Goal: Information Seeking & Learning: Learn about a topic

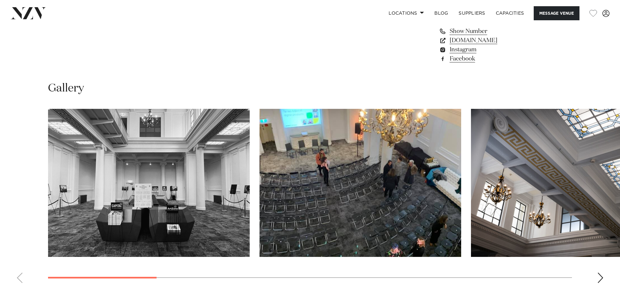
scroll to position [588, 0]
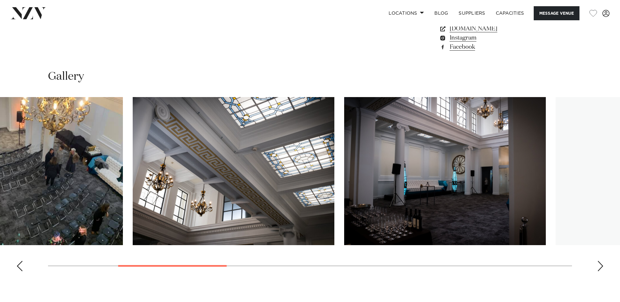
click at [229, 193] on img "3 / 12" at bounding box center [233, 171] width 201 height 148
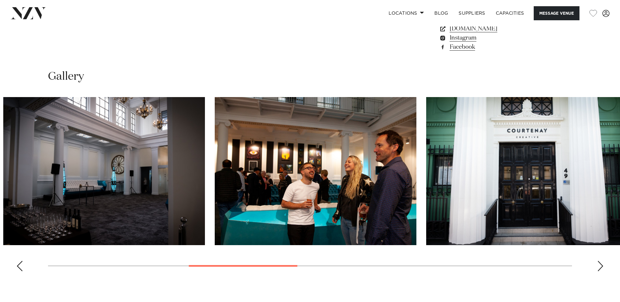
click at [215, 187] on img "5 / 12" at bounding box center [315, 171] width 201 height 148
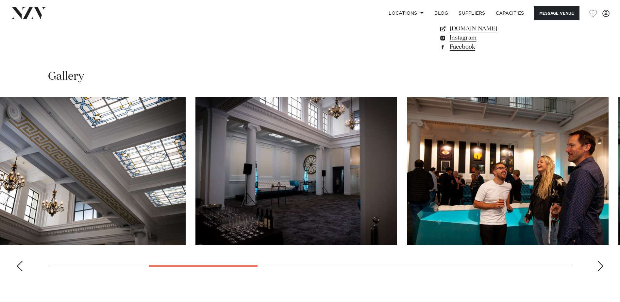
click at [389, 186] on img "4 / 12" at bounding box center [295, 171] width 201 height 148
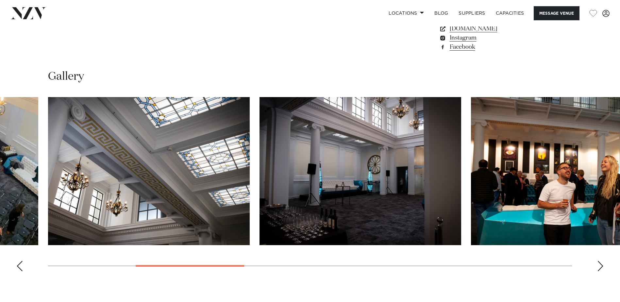
click at [366, 186] on img "4 / 12" at bounding box center [359, 171] width 201 height 148
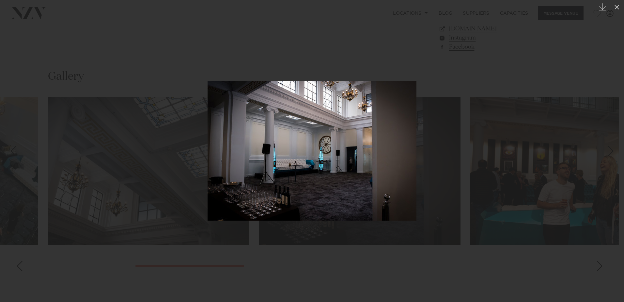
click at [156, 169] on div at bounding box center [312, 151] width 624 height 302
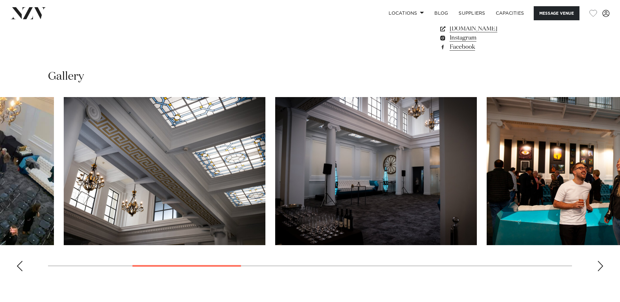
click at [386, 171] on img "4 / 12" at bounding box center [375, 171] width 201 height 148
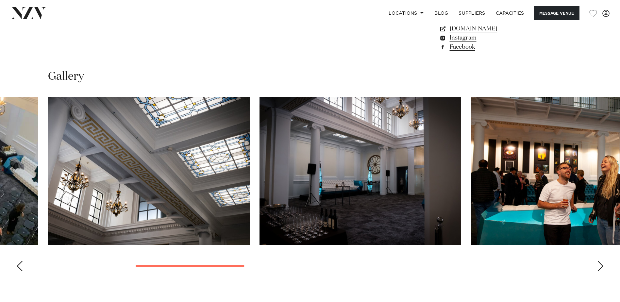
click at [140, 177] on img "3 / 12" at bounding box center [148, 171] width 201 height 148
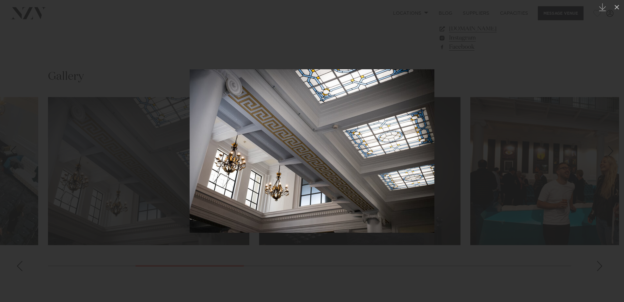
click at [531, 57] on div at bounding box center [312, 151] width 624 height 302
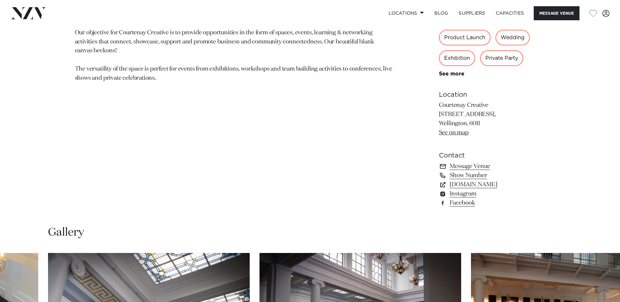
scroll to position [399, 0]
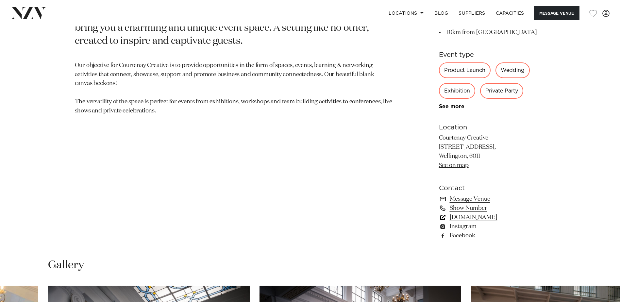
click at [499, 219] on link "[DOMAIN_NAME]" at bounding box center [492, 217] width 106 height 9
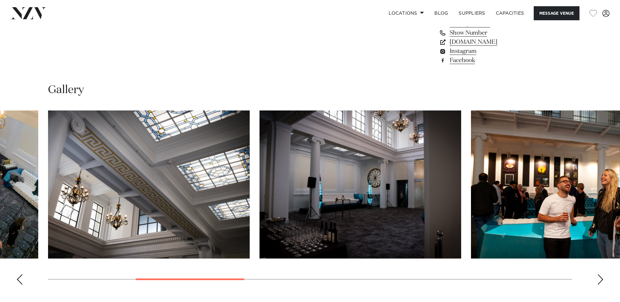
scroll to position [563, 0]
